Goal: Task Accomplishment & Management: Manage account settings

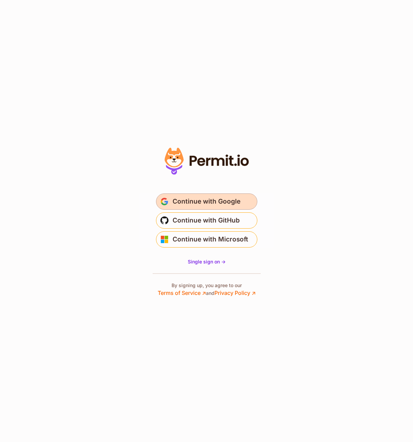
click at [212, 200] on span "Continue with Google" at bounding box center [207, 201] width 68 height 11
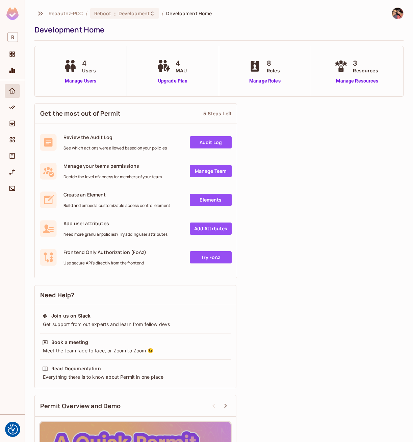
drag, startPoint x: 279, startPoint y: 10, endPoint x: 238, endPoint y: 20, distance: 42.7
click at [279, 10] on div "Rebauthz-POC / Reboot : Development / Development Home" at bounding box center [218, 13] width 369 height 12
click at [348, 244] on div "Get the most out of Permit 5 Steps Left Review the Audit Log See which actions …" at bounding box center [218, 322] width 369 height 444
click at [15, 106] on icon "Policy" at bounding box center [12, 107] width 7 height 7
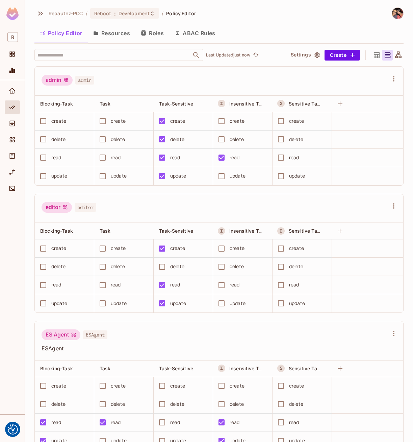
click at [105, 32] on button "Resources" at bounding box center [112, 33] width 48 height 17
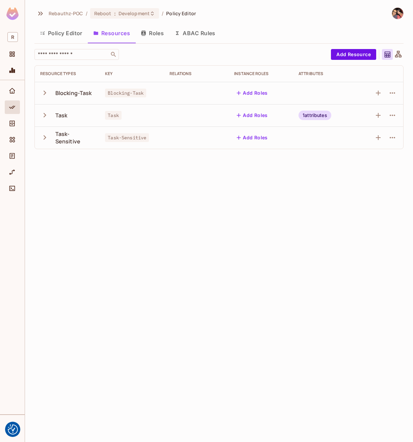
click at [154, 32] on button "Roles" at bounding box center [152, 33] width 34 height 17
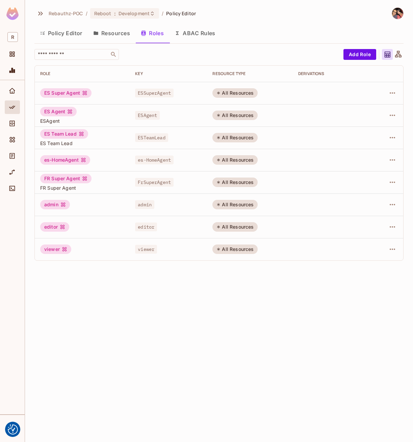
click at [55, 33] on button "Policy Editor" at bounding box center [60, 33] width 53 height 17
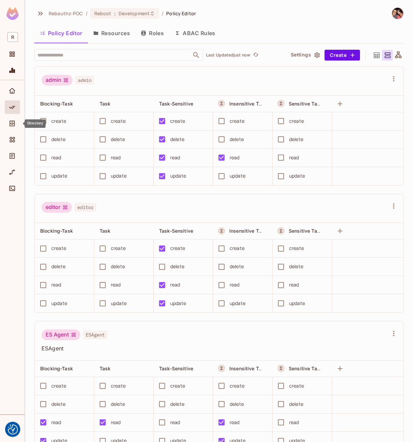
drag, startPoint x: 17, startPoint y: 125, endPoint x: 85, endPoint y: 100, distance: 71.9
click at [17, 125] on div "Directory" at bounding box center [12, 123] width 11 height 8
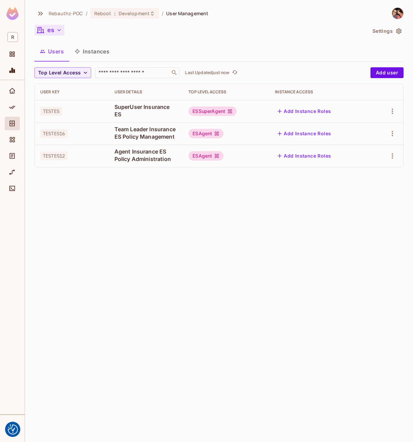
click at [59, 29] on icon "button" at bounding box center [59, 30] width 7 height 7
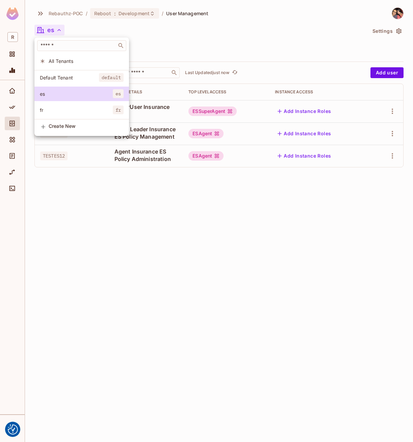
click at [217, 279] on div at bounding box center [206, 221] width 413 height 442
